Goal: Obtain resource: Download file/media

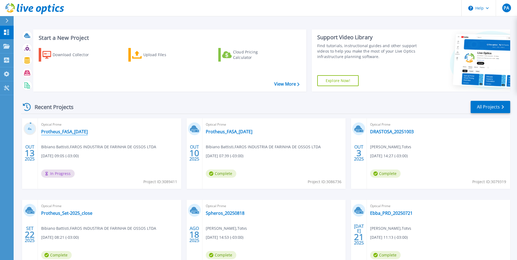
click at [78, 133] on link "Protheus_FASA_[DATE]" at bounding box center [64, 131] width 47 height 5
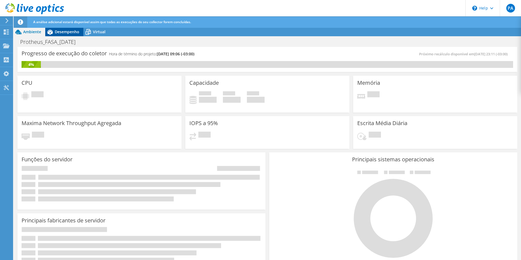
click at [71, 33] on span "Desempenho" at bounding box center [67, 31] width 25 height 5
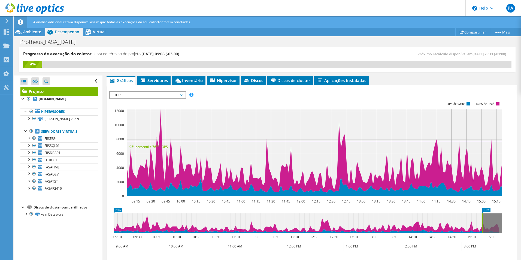
scroll to position [69, 0]
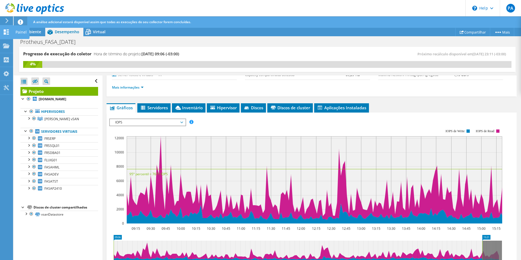
click at [5, 29] on use at bounding box center [6, 31] width 5 height 5
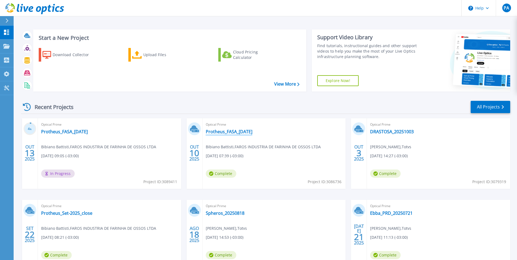
click at [252, 130] on link "Protheus_FASA_[DATE]" at bounding box center [229, 131] width 47 height 5
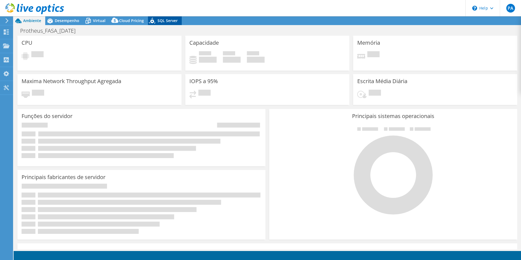
click at [165, 21] on span "SQL Server" at bounding box center [167, 20] width 20 height 5
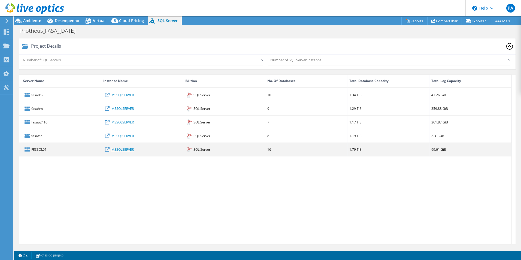
click at [128, 150] on link "MSSQLSERVER" at bounding box center [122, 149] width 22 height 6
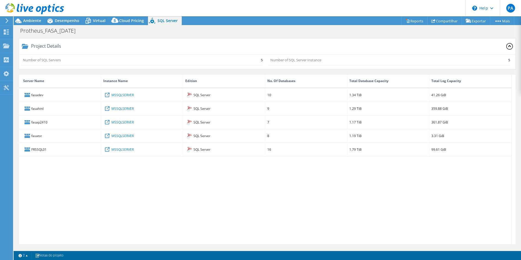
click at [506, 47] on icon at bounding box center [509, 46] width 7 height 7
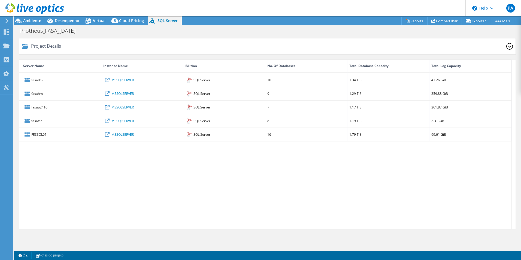
click at [515, 46] on div "Project Details" at bounding box center [267, 46] width 496 height 16
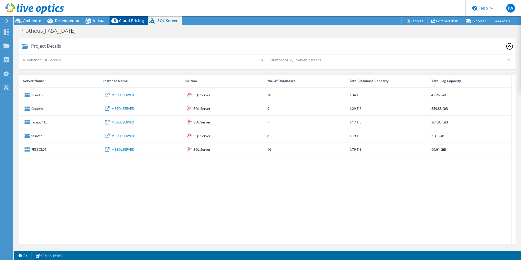
click at [119, 21] on icon at bounding box center [114, 21] width 11 height 11
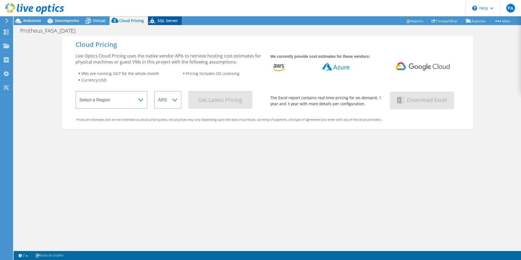
click at [167, 23] on span "SQL Server" at bounding box center [167, 20] width 20 height 5
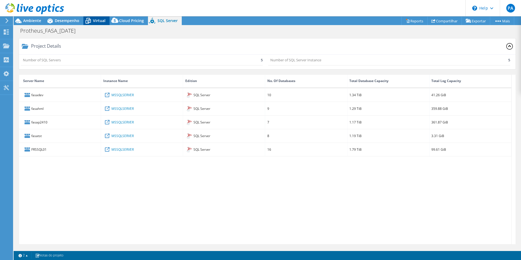
click at [96, 22] on span "Virtual" at bounding box center [99, 20] width 13 height 5
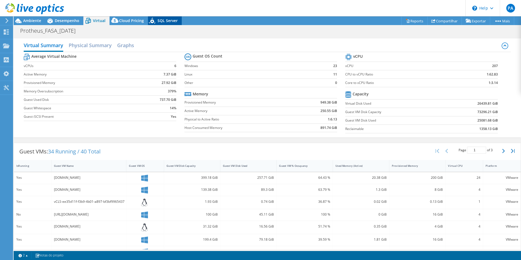
click at [170, 22] on span "SQL Server" at bounding box center [167, 20] width 20 height 5
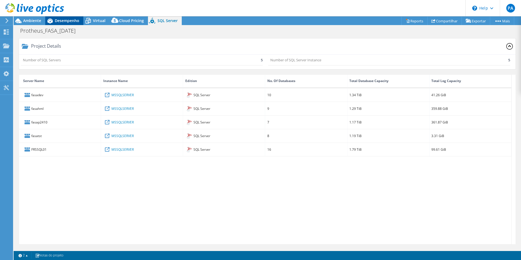
click at [60, 20] on span "Desempenho" at bounding box center [67, 20] width 25 height 5
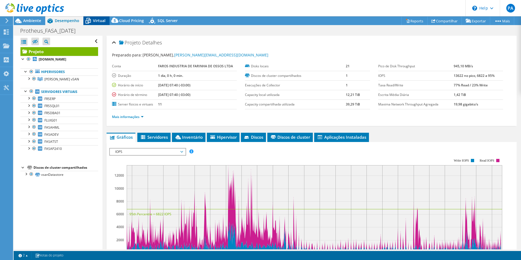
click at [100, 24] on div "Virtual" at bounding box center [96, 20] width 26 height 9
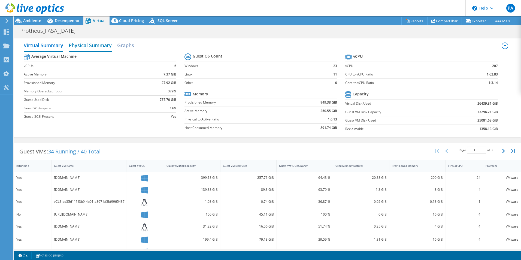
click at [94, 47] on h2 "Physical Summary" at bounding box center [90, 46] width 43 height 12
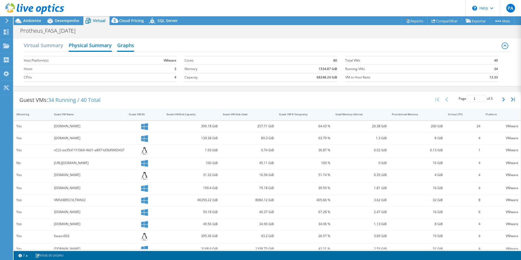
click at [126, 49] on h2 "Graphs" at bounding box center [125, 46] width 17 height 12
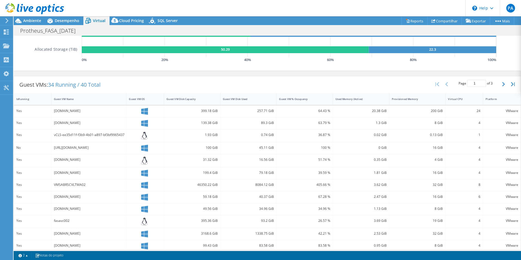
scroll to position [151, 0]
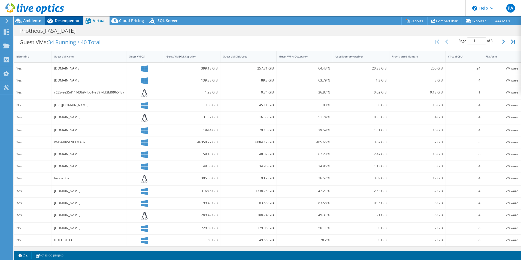
click at [65, 22] on span "Desempenho" at bounding box center [67, 20] width 25 height 5
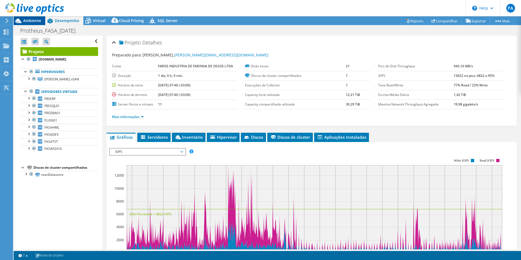
click at [30, 22] on span "Ambiente" at bounding box center [32, 20] width 18 height 5
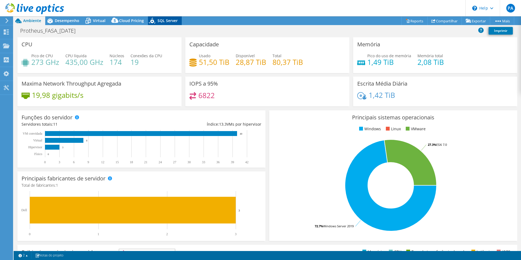
click at [172, 23] on span "SQL Server" at bounding box center [167, 20] width 20 height 5
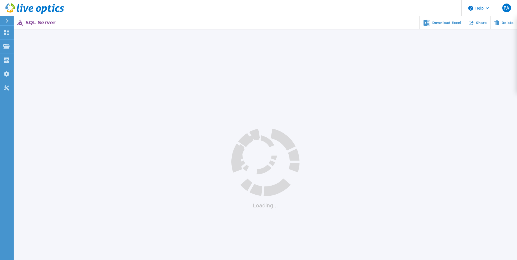
scroll to position [67, 0]
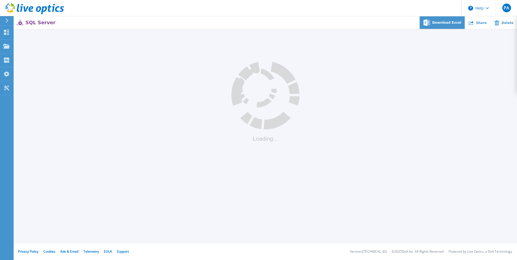
click at [454, 25] on div "Download Excel" at bounding box center [441, 22] width 45 height 13
click at [7, 33] on icon at bounding box center [6, 32] width 5 height 5
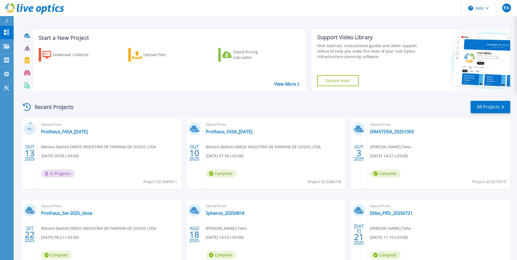
scroll to position [27, 0]
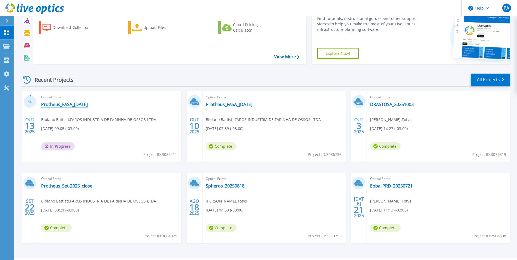
click at [85, 104] on link "Protheus_FASA_[DATE]" at bounding box center [64, 104] width 47 height 5
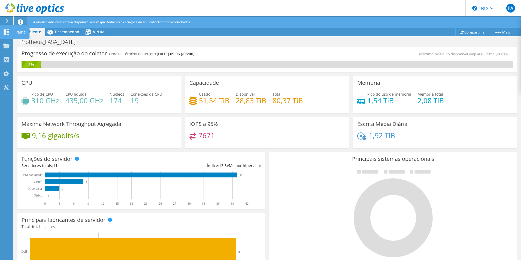
click at [5, 32] on icon at bounding box center [6, 31] width 7 height 5
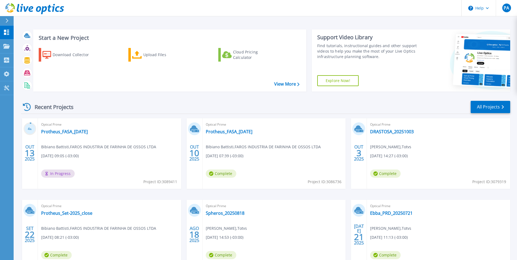
scroll to position [42, 0]
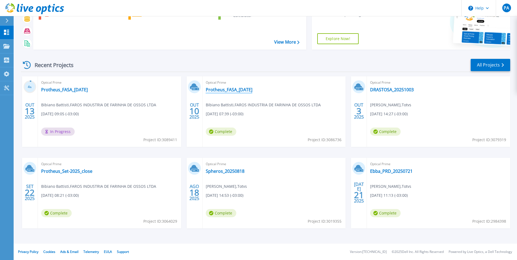
click at [247, 90] on link "Protheus_FASA_[DATE]" at bounding box center [229, 89] width 47 height 5
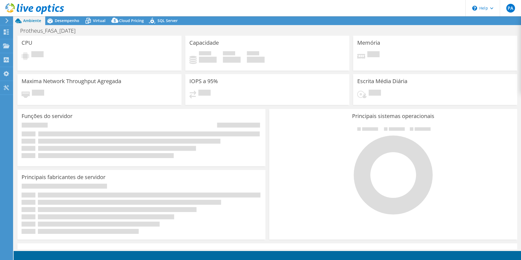
select select "USD"
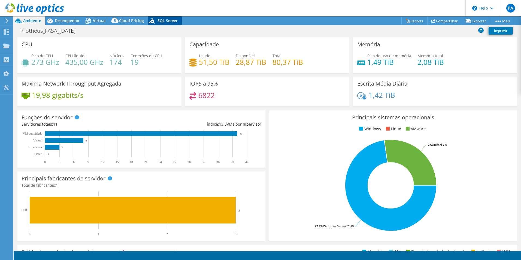
click at [164, 23] on span "SQL Server" at bounding box center [167, 20] width 20 height 5
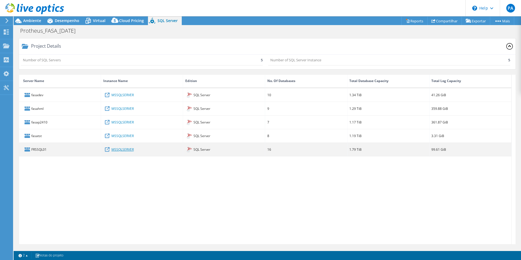
click at [120, 150] on link "MSSQLSERVER" at bounding box center [122, 149] width 22 height 6
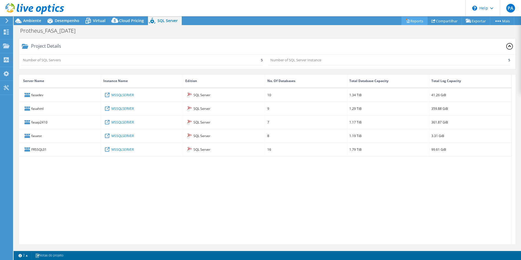
click at [415, 22] on link "Reports" at bounding box center [414, 21] width 26 height 8
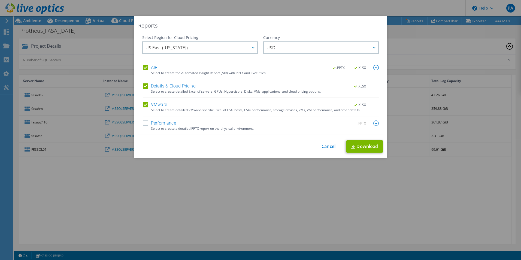
click at [144, 87] on label "Details & Cloud Pricing" at bounding box center [169, 85] width 53 height 5
click at [0, 0] on input "Details & Cloud Pricing" at bounding box center [0, 0] width 0 height 0
click at [373, 124] on img at bounding box center [375, 122] width 5 height 5
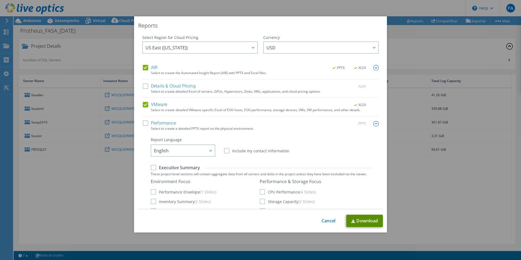
click at [363, 218] on link "Download" at bounding box center [364, 221] width 36 height 12
click at [373, 125] on img at bounding box center [375, 123] width 5 height 5
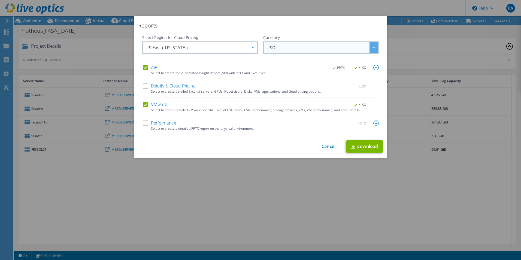
click at [297, 50] on span "USD" at bounding box center [322, 47] width 112 height 11
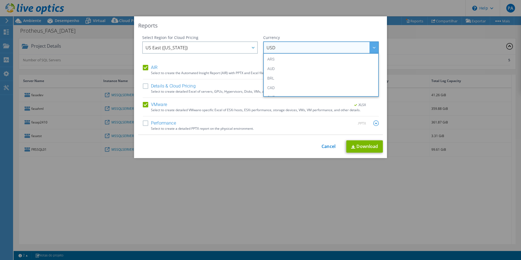
click at [297, 50] on span "USD" at bounding box center [322, 47] width 112 height 11
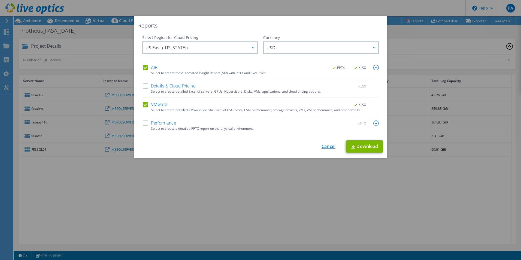
click at [325, 148] on link "Cancel" at bounding box center [328, 146] width 14 height 5
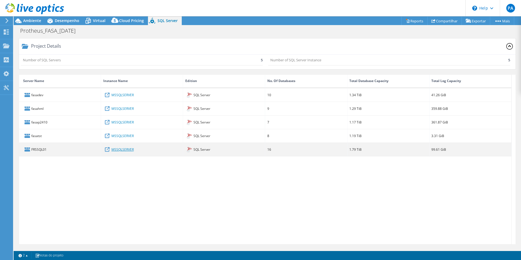
click at [125, 150] on link "MSSQLSERVER" at bounding box center [122, 149] width 22 height 6
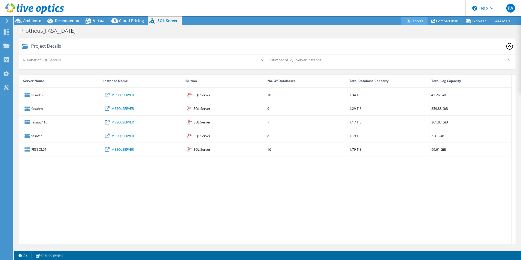
click at [414, 23] on link "Reports" at bounding box center [414, 21] width 26 height 8
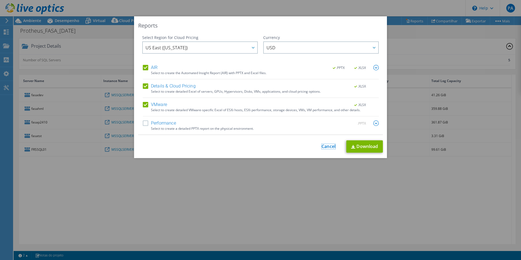
click at [325, 148] on link "Cancel" at bounding box center [328, 146] width 14 height 5
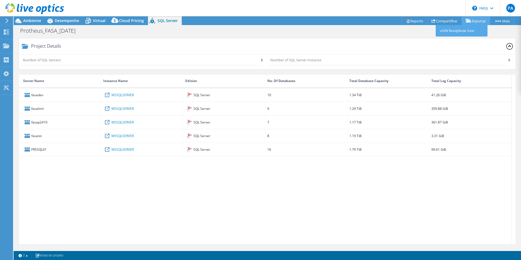
click at [469, 21] on link "Exportar" at bounding box center [475, 21] width 29 height 8
click at [409, 22] on link "Reports" at bounding box center [414, 21] width 26 height 8
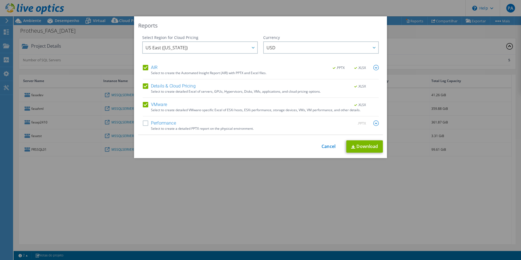
click at [144, 124] on label "Performance" at bounding box center [159, 122] width 33 height 5
click at [0, 0] on input "Performance" at bounding box center [0, 0] width 0 height 0
click at [373, 121] on img at bounding box center [375, 122] width 5 height 5
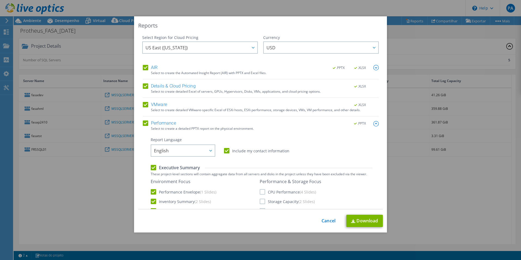
scroll to position [82, 0]
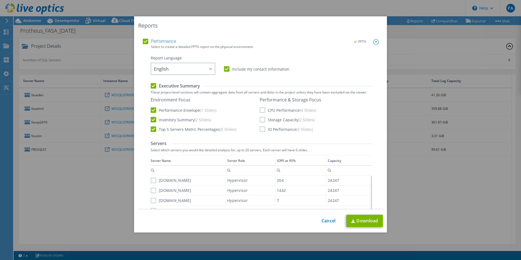
click at [261, 111] on label "CPU Performance (4 Slides)" at bounding box center [288, 109] width 56 height 5
click at [0, 0] on input "CPU Performance (4 Slides)" at bounding box center [0, 0] width 0 height 0
click at [262, 119] on label "Storage Capacity (2 Slides)" at bounding box center [287, 119] width 55 height 5
click at [0, 0] on input "Storage Capacity (2 Slides)" at bounding box center [0, 0] width 0 height 0
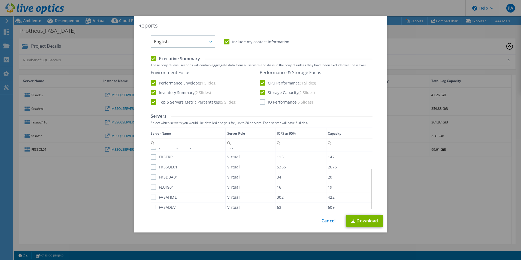
scroll to position [136, 0]
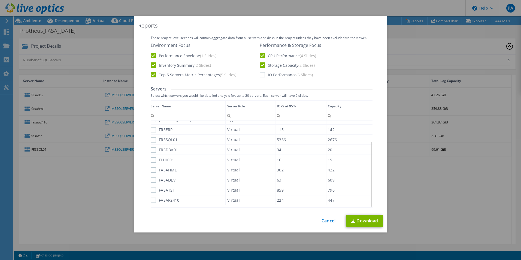
click at [151, 140] on label "FRSSQL01" at bounding box center [164, 139] width 27 height 5
click at [0, 0] on input "FRSSQL01" at bounding box center [0, 0] width 0 height 0
click at [152, 130] on label "FRSERP" at bounding box center [162, 129] width 22 height 5
click at [0, 0] on input "FRSERP" at bounding box center [0, 0] width 0 height 0
click at [151, 150] on label "FRSDBA01" at bounding box center [164, 149] width 27 height 5
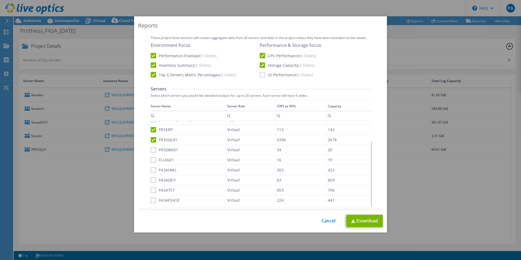
click at [0, 0] on input "FRSDBA01" at bounding box center [0, 0] width 0 height 0
click at [152, 158] on label "FLUIG01" at bounding box center [162, 159] width 23 height 5
click at [0, 0] on input "FLUIG01" at bounding box center [0, 0] width 0 height 0
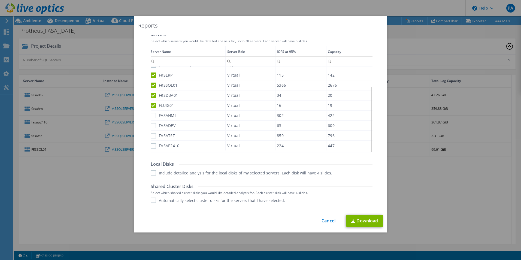
click at [153, 173] on label "Include detailed analysis for the local disks of my selected servers. Each disk…" at bounding box center [241, 172] width 181 height 5
click at [0, 0] on input "Include detailed analysis for the local disks of my selected servers. Each disk…" at bounding box center [0, 0] width 0 height 0
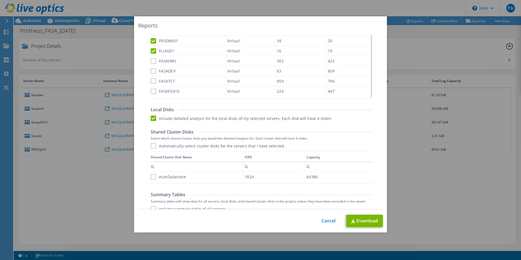
scroll to position [271, 0]
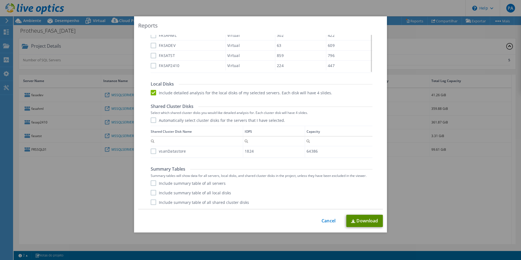
click at [359, 221] on link "Download" at bounding box center [364, 221] width 36 height 12
click at [324, 221] on link "Cancel" at bounding box center [328, 220] width 14 height 5
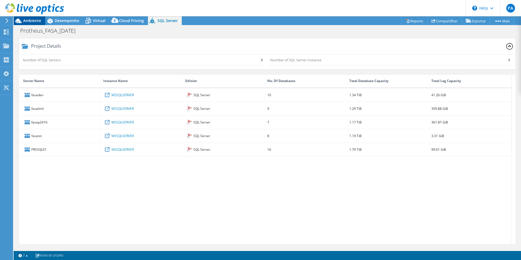
click at [22, 22] on icon at bounding box center [19, 21] width 10 height 10
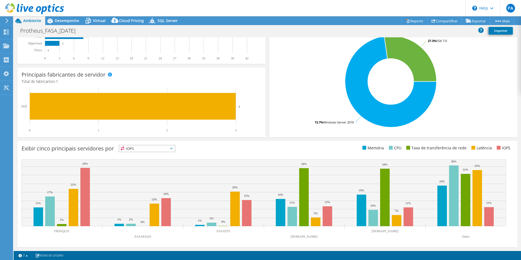
scroll to position [0, 0]
